Goal: Information Seeking & Learning: Learn about a topic

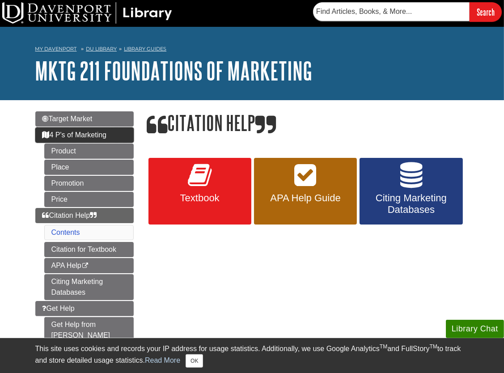
click at [91, 129] on link "4 P's of Marketing" at bounding box center [84, 134] width 98 height 15
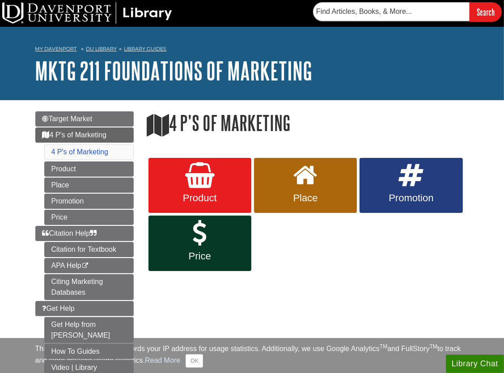
click at [79, 117] on span "Target Market" at bounding box center [67, 119] width 50 height 8
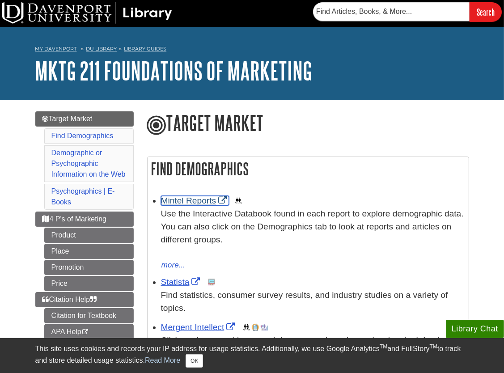
click at [208, 200] on link "Mintel Reports" at bounding box center [195, 200] width 68 height 9
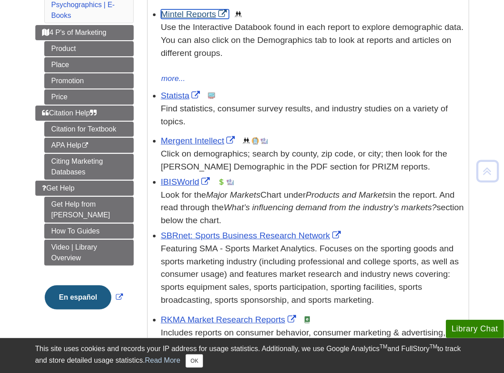
scroll to position [187, 0]
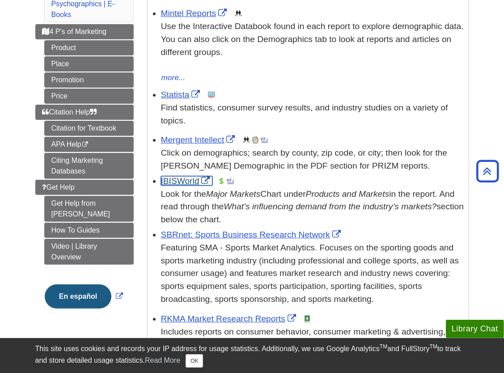
click at [187, 182] on link "IBISWorld" at bounding box center [186, 180] width 51 height 9
